Goal: Task Accomplishment & Management: Use online tool/utility

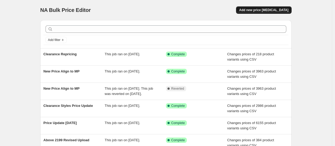
click at [280, 7] on button "Add new price [MEDICAL_DATA]" at bounding box center [264, 9] width 56 height 7
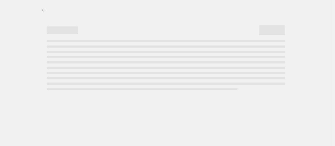
select select "percentage"
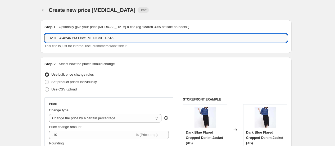
click at [108, 38] on input "[DATE] 4:48:46 PM Price [MEDICAL_DATA]" at bounding box center [165, 38] width 243 height 8
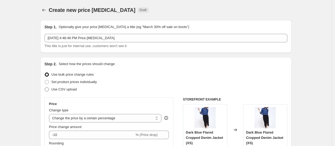
click at [70, 92] on label "Use CSV upload" at bounding box center [60, 89] width 32 height 7
click at [45, 88] on input "Use CSV upload" at bounding box center [45, 87] width 0 height 0
radio input "true"
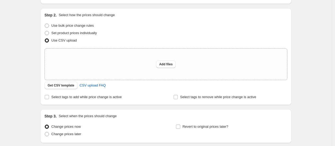
scroll to position [51, 0]
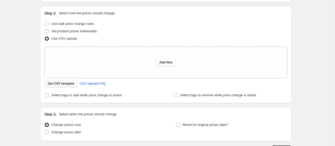
click at [62, 86] on button "Get CSV template" at bounding box center [60, 83] width 33 height 7
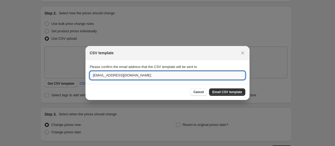
click at [107, 78] on input "[EMAIL_ADDRESS][DOMAIN_NAME]" at bounding box center [168, 75] width 156 height 8
type input "vijesh.vaishnav@freakins.com"
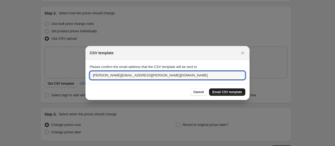
click at [221, 92] on span "Email CSV template" at bounding box center [227, 92] width 30 height 4
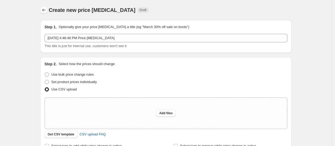
click at [47, 10] on icon "Price change jobs" at bounding box center [43, 9] width 5 height 5
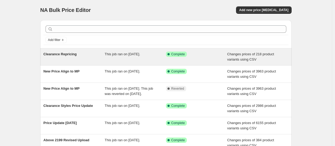
click at [162, 56] on div "This job ran on [DATE]." at bounding box center [135, 57] width 61 height 11
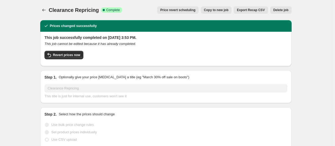
click at [189, 54] on div "Revert prices now" at bounding box center [165, 56] width 243 height 11
click at [46, 10] on icon "Price change jobs" at bounding box center [43, 9] width 5 height 5
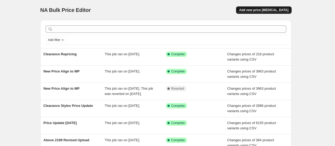
click at [261, 10] on span "Add new price change job" at bounding box center [263, 10] width 49 height 4
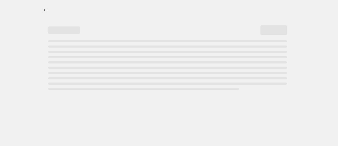
select select "percentage"
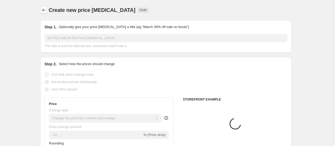
click at [46, 11] on icon "Price change jobs" at bounding box center [43, 9] width 5 height 5
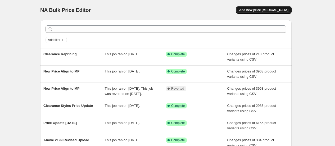
click at [272, 10] on span "Add new price change job" at bounding box center [263, 10] width 49 height 4
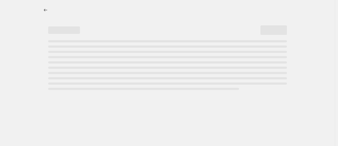
select select "percentage"
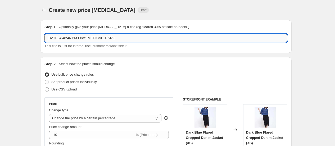
click at [83, 40] on input "Sep 25, 2025, 4:48:46 PM Price change job" at bounding box center [165, 38] width 243 height 8
type input "Fashion Festive Fest Sale Price Upload"
click at [69, 91] on span "Use CSV upload" at bounding box center [63, 89] width 25 height 4
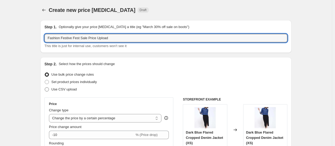
click at [45, 88] on input "Use CSV upload" at bounding box center [45, 87] width 0 height 0
radio input "true"
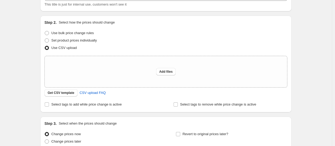
scroll to position [47, 0]
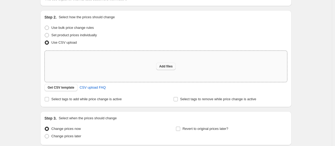
click at [168, 67] on span "Add files" at bounding box center [165, 66] width 13 height 4
type input "C:\fakepath\csv_template_user_20566.csv"
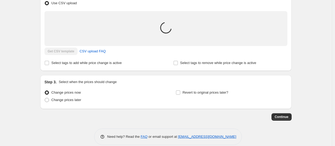
scroll to position [93, 0]
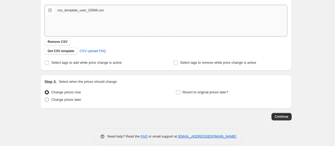
click at [75, 101] on span "Change prices later" at bounding box center [66, 100] width 30 height 4
click at [45, 98] on input "Change prices later" at bounding box center [45, 98] width 0 height 0
radio input "true"
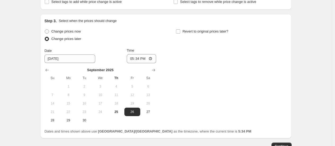
scroll to position [155, 0]
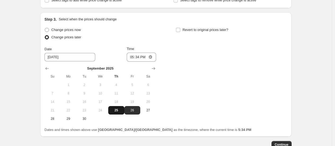
click at [116, 106] on button "25" at bounding box center [116, 110] width 16 height 8
type input "9/25/2025"
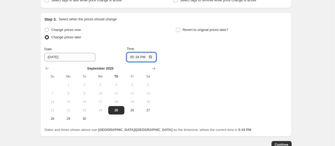
click at [133, 58] on input "17:34" at bounding box center [142, 57] width 30 height 9
click at [138, 58] on input "17:34" at bounding box center [142, 57] width 30 height 9
type input "17:50"
click at [196, 89] on div "Change prices now Change prices later Date 9/25/2025 Time 17:50 September 2025 …" at bounding box center [165, 74] width 243 height 97
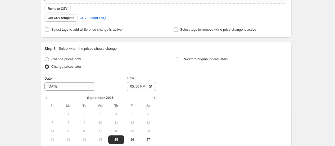
click at [53, 58] on span "Change prices now" at bounding box center [65, 59] width 29 height 4
click at [45, 57] on input "Change prices now" at bounding box center [45, 57] width 0 height 0
radio input "true"
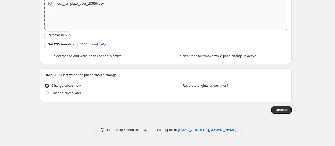
scroll to position [99, 0]
click at [284, 110] on span "Continue" at bounding box center [282, 110] width 14 height 4
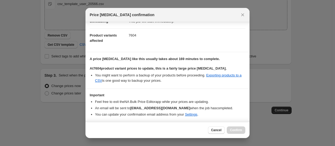
scroll to position [33, 0]
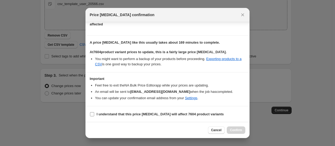
click at [93, 111] on label "I understand that this price change job will affect 7604 product variants" at bounding box center [157, 114] width 134 height 7
click at [93, 112] on input "I understand that this price change job will affect 7604 product variants" at bounding box center [92, 114] width 4 height 4
checkbox input "true"
click at [239, 127] on button "Confirm" at bounding box center [236, 129] width 19 height 7
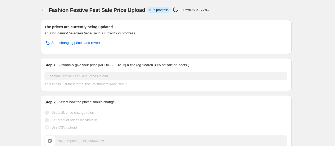
click at [212, 54] on div "The prices are currently being updated. This job cannot be edited because it is…" at bounding box center [164, 128] width 256 height 224
click at [170, 38] on div "The prices are currently being updated. This job cannot be edited because it is…" at bounding box center [165, 36] width 243 height 25
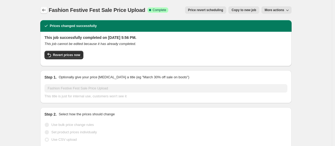
click at [45, 11] on icon "Price change jobs" at bounding box center [43, 9] width 5 height 5
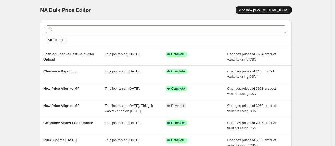
click at [271, 9] on span "Add new price change job" at bounding box center [263, 10] width 49 height 4
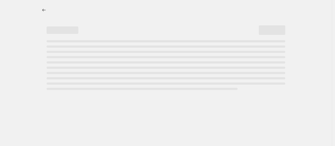
select select "percentage"
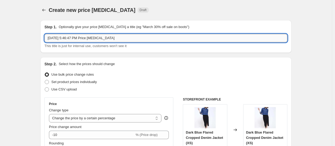
click at [75, 37] on input "Sep 25, 2025, 5:46:47 PM Price change job" at bounding box center [165, 38] width 243 height 8
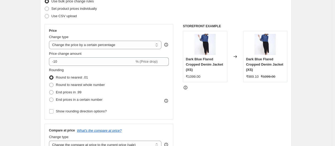
scroll to position [86, 0]
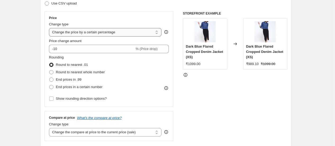
type input "Removing compare at Price"
click at [97, 32] on select "Change the price to a certain amount Change the price by a certain amount Chang…" at bounding box center [105, 32] width 112 height 8
select select "no_change"
click at [50, 28] on select "Change the price to a certain amount Change the price by a certain amount Chang…" at bounding box center [105, 32] width 112 height 8
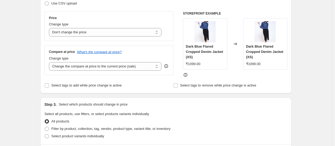
click at [177, 69] on div "Price Change type Change the price to a certain amount Change the price by a ce…" at bounding box center [165, 44] width 243 height 66
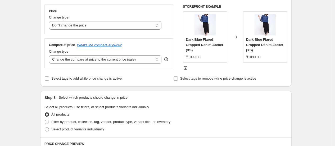
scroll to position [93, 0]
click at [141, 60] on select "Change the compare at price to the current price (sale) Change the compare at p…" at bounding box center [105, 59] width 112 height 8
select select "remove"
click at [50, 55] on select "Change the compare at price to the current price (sale) Change the compare at p…" at bounding box center [105, 59] width 112 height 8
click at [179, 97] on div "Step 3. Select which products should change in price" at bounding box center [165, 97] width 243 height 5
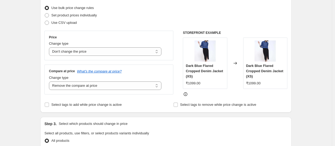
scroll to position [73, 0]
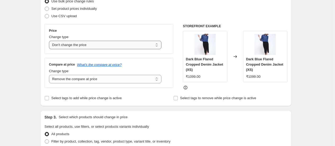
click at [139, 46] on select "Change the price to a certain amount Change the price by a certain amount Chang…" at bounding box center [105, 45] width 112 height 8
click at [151, 26] on div "Price Change type Change the price to a certain amount Change the price by a ce…" at bounding box center [108, 39] width 129 height 30
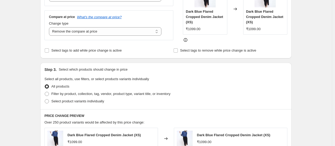
scroll to position [121, 0]
click at [49, 51] on input "Select tags to add while price change is active" at bounding box center [47, 50] width 4 height 4
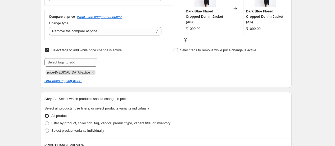
click at [49, 51] on input "Select tags to add while price change is active" at bounding box center [47, 50] width 4 height 4
checkbox input "false"
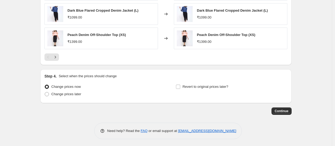
scroll to position [320, 0]
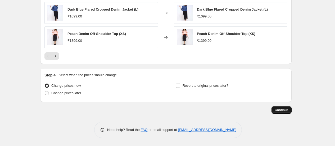
click at [276, 111] on span "Continue" at bounding box center [282, 110] width 14 height 4
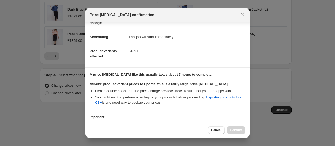
scroll to position [73, 0]
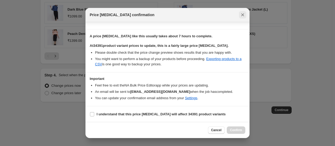
click at [244, 14] on icon "Close" at bounding box center [242, 14] width 5 height 5
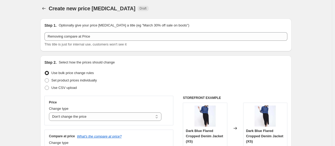
scroll to position [0, 0]
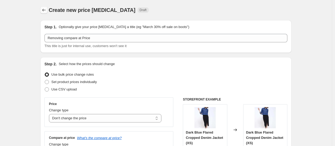
click at [44, 9] on icon "Price change jobs" at bounding box center [43, 9] width 5 height 5
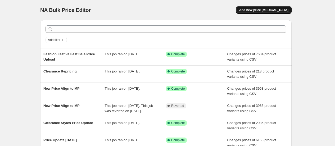
click at [257, 9] on span "Add new price change job" at bounding box center [263, 10] width 49 height 4
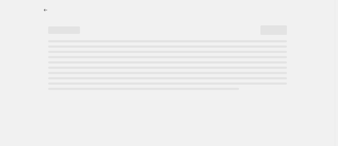
select select "percentage"
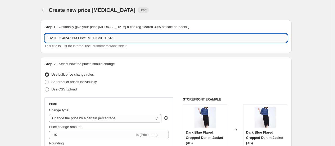
click at [72, 37] on input "Sep 25, 2025, 5:46:47 PM Price change job" at bounding box center [165, 38] width 243 height 8
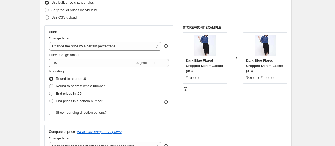
scroll to position [80, 0]
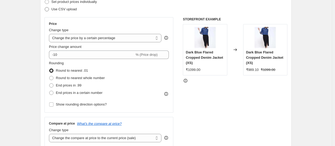
type input "Remo"
click at [61, 11] on span "Use CSV upload" at bounding box center [63, 9] width 25 height 4
click at [45, 7] on input "Use CSV upload" at bounding box center [45, 7] width 0 height 0
radio input "true"
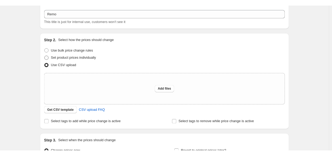
scroll to position [0, 0]
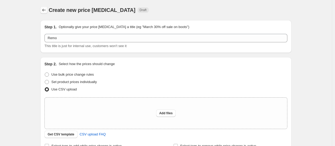
click at [46, 10] on icon "Price change jobs" at bounding box center [43, 9] width 5 height 5
